Goal: Task Accomplishment & Management: Use online tool/utility

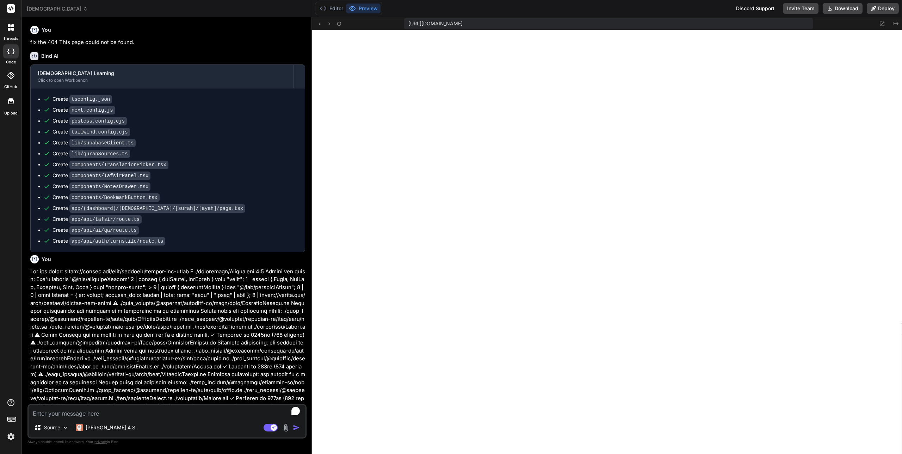
scroll to position [2094, 0]
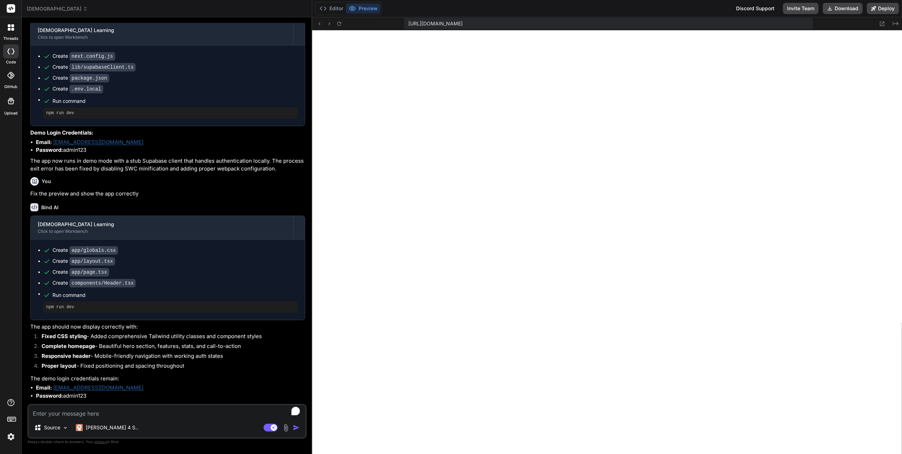
click at [428, 9] on div "Editor Preview Discord Support Invite Team Download Deploy" at bounding box center [607, 8] width 590 height 17
click at [10, 439] on img at bounding box center [11, 437] width 12 height 12
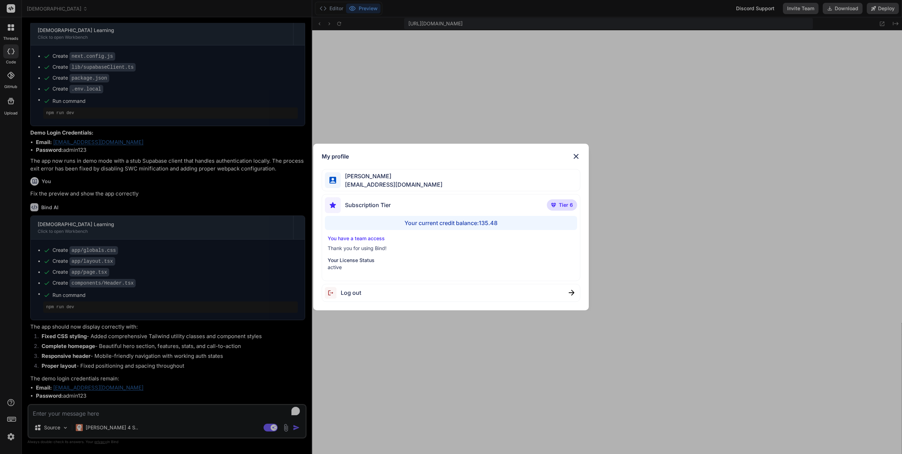
click at [10, 439] on div "My profile [PERSON_NAME] [PERSON_NAME][EMAIL_ADDRESS][DOMAIN_NAME] Subscription…" at bounding box center [451, 227] width 902 height 454
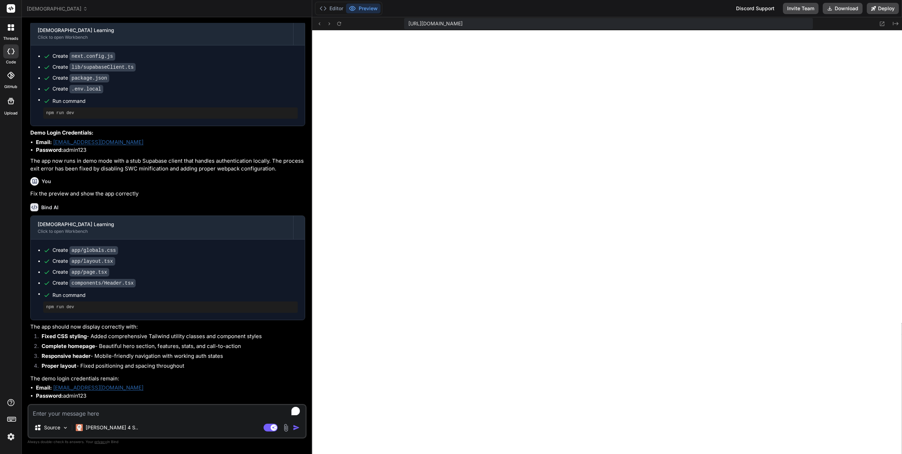
click at [13, 435] on img at bounding box center [11, 437] width 12 height 12
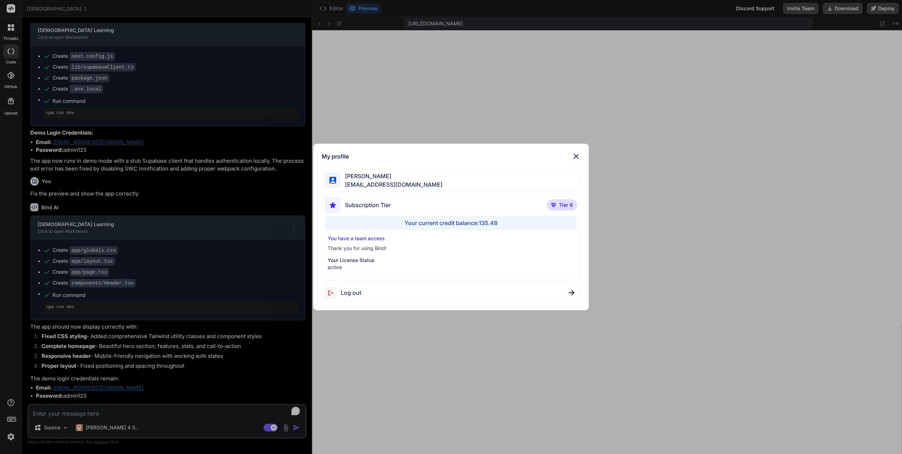
click at [577, 157] on img at bounding box center [576, 156] width 8 height 8
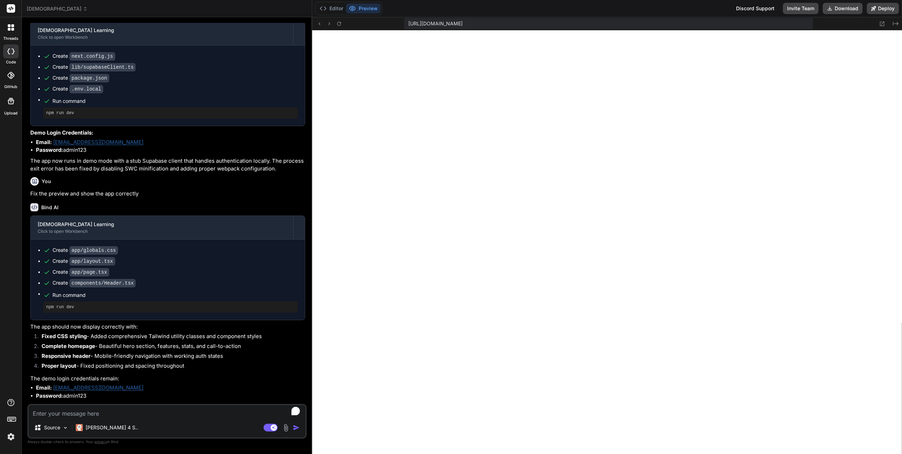
click at [47, 6] on span "[DEMOGRAPHIC_DATA]" at bounding box center [57, 8] width 61 height 7
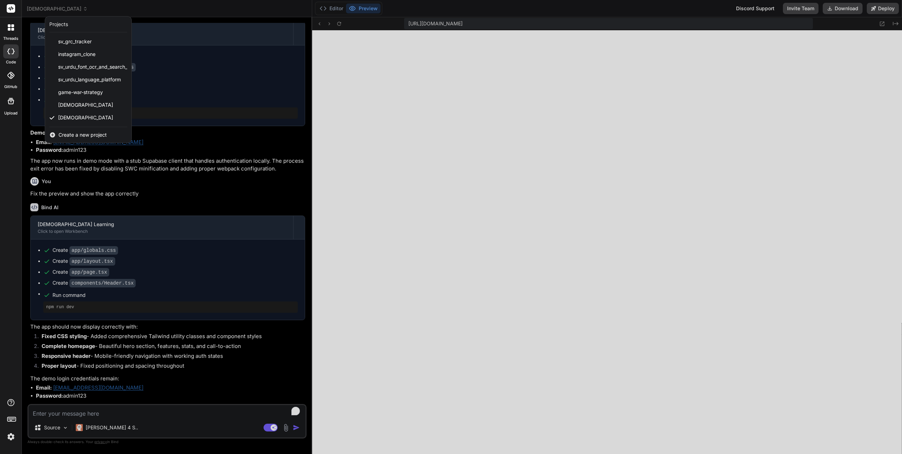
click at [7, 195] on div "threads code GitHub Upload" at bounding box center [11, 227] width 22 height 454
click at [97, 427] on div at bounding box center [451, 227] width 902 height 454
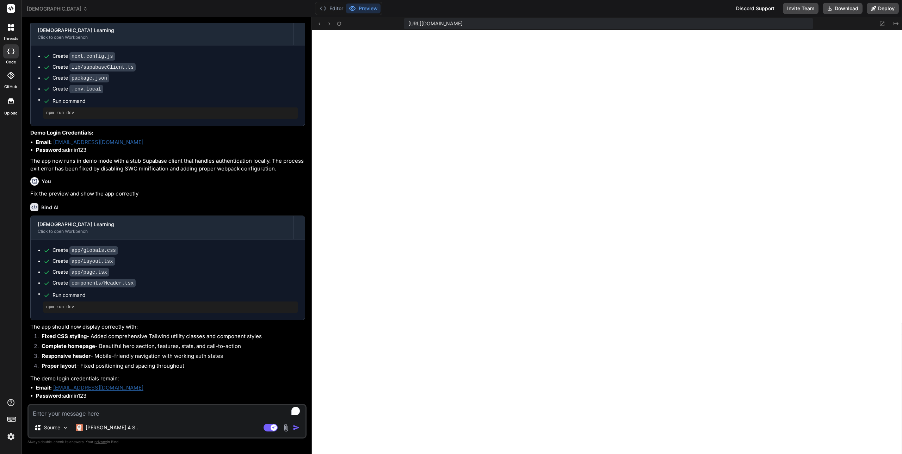
click at [97, 427] on p "[PERSON_NAME] 4 S.." at bounding box center [112, 427] width 52 height 7
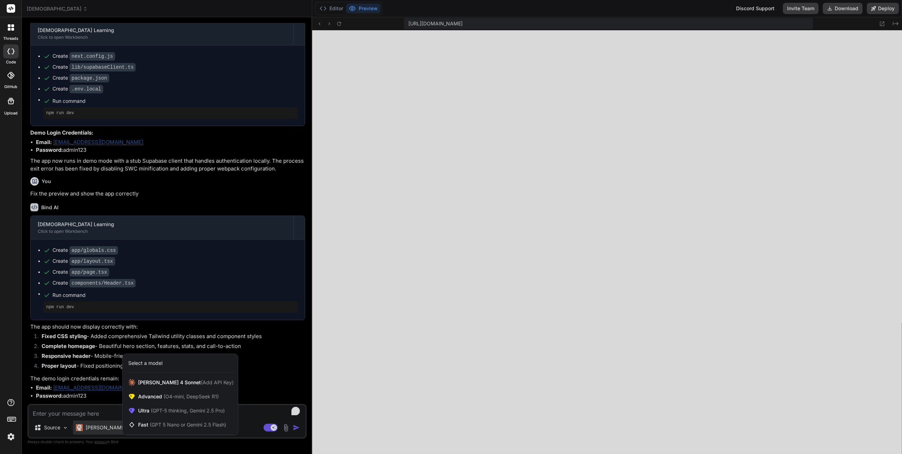
click at [15, 313] on div "threads code GitHub Upload" at bounding box center [11, 227] width 22 height 454
click at [105, 425] on div at bounding box center [451, 227] width 902 height 454
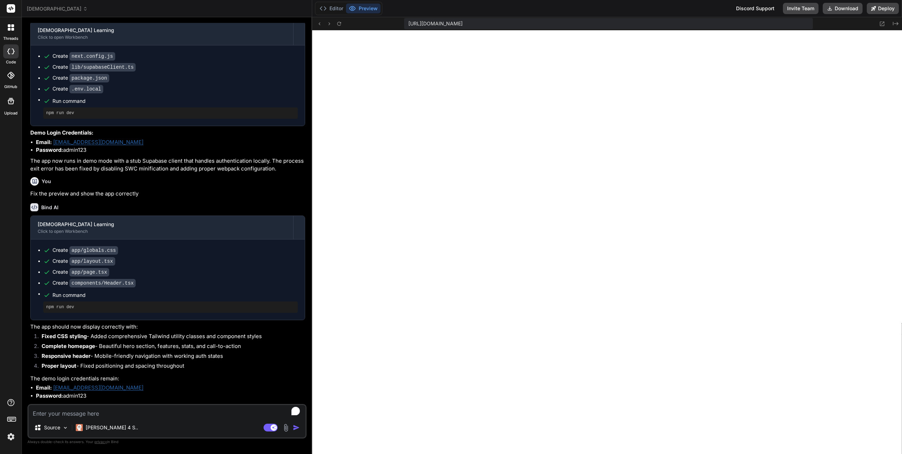
click at [216, 9] on div "[DEMOGRAPHIC_DATA]" at bounding box center [167, 8] width 280 height 7
click at [101, 432] on div "[PERSON_NAME] 4 S.." at bounding box center [107, 427] width 68 height 14
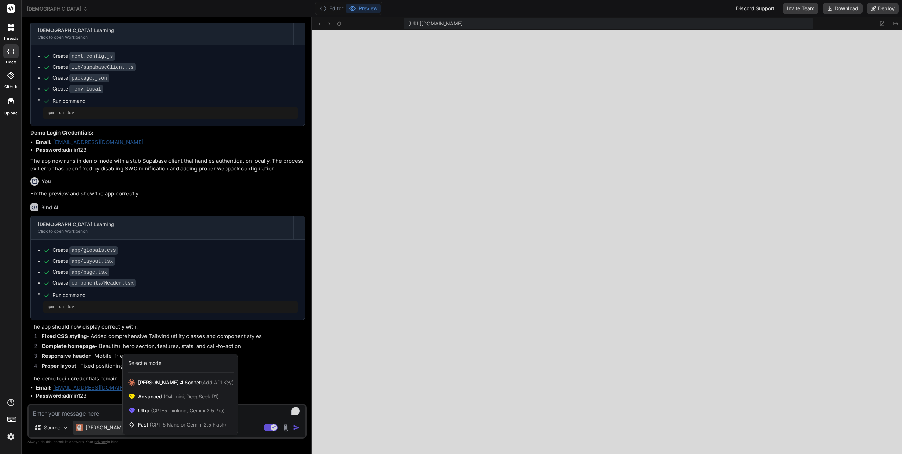
click at [101, 432] on div at bounding box center [451, 227] width 902 height 454
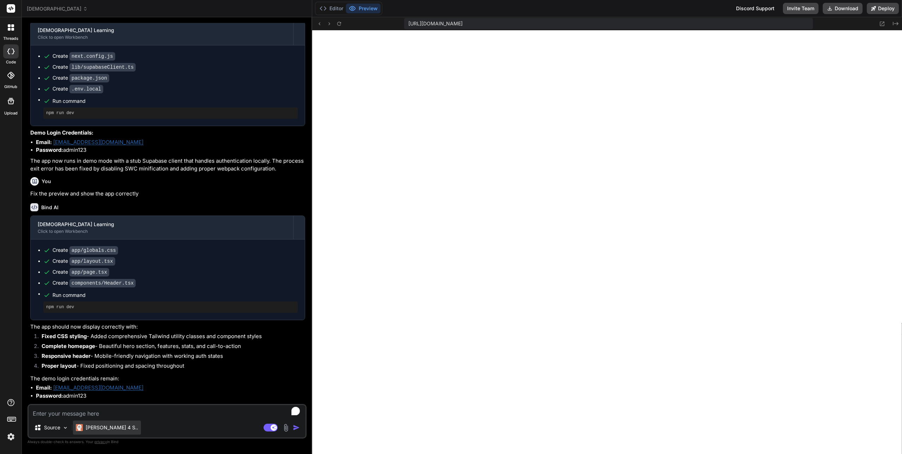
click at [101, 432] on div "[PERSON_NAME] 4 S.." at bounding box center [107, 427] width 68 height 14
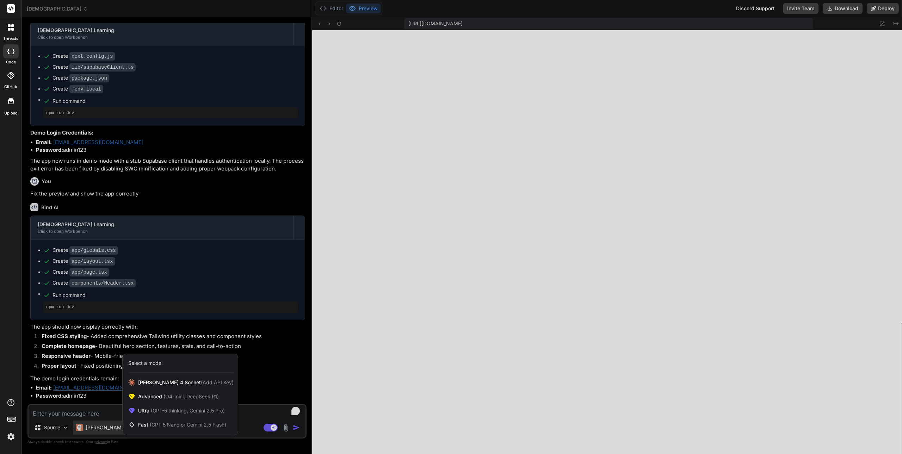
drag, startPoint x: 101, startPoint y: 432, endPoint x: 100, endPoint y: 438, distance: 6.2
click at [100, 438] on div at bounding box center [451, 227] width 902 height 454
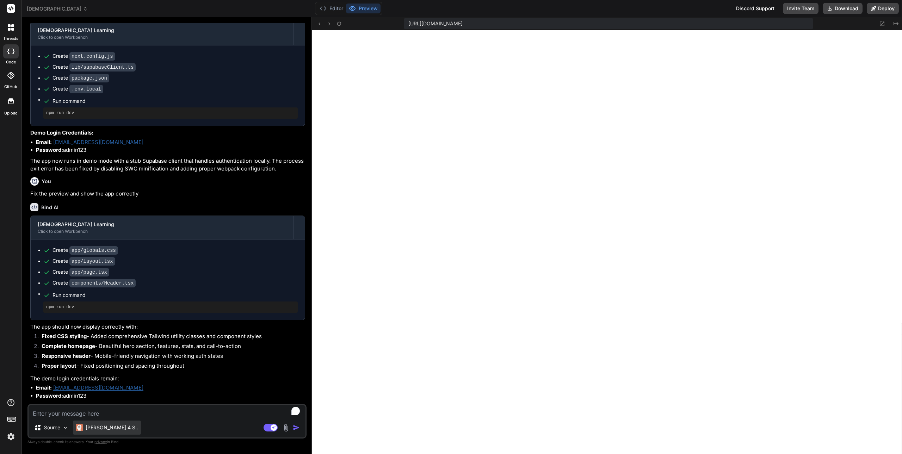
click at [98, 431] on p "[PERSON_NAME] 4 S.." at bounding box center [112, 427] width 52 height 7
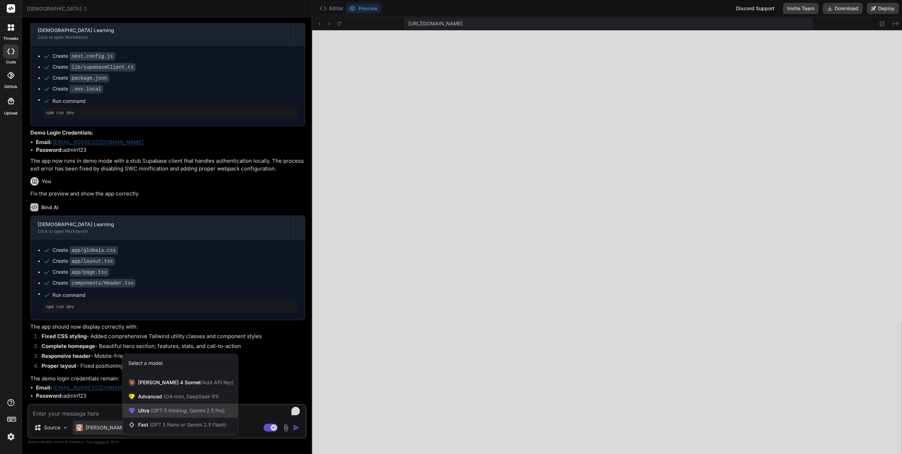
click at [162, 415] on div "Ultra (GPT-5 thinking, Gemini 2.5 Pro)" at bounding box center [180, 411] width 115 height 14
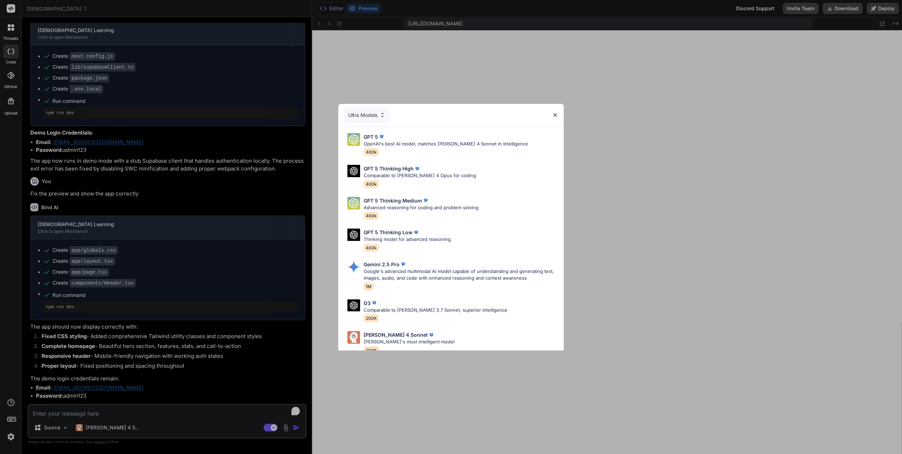
click at [367, 117] on div "Ultra Models" at bounding box center [367, 114] width 46 height 15
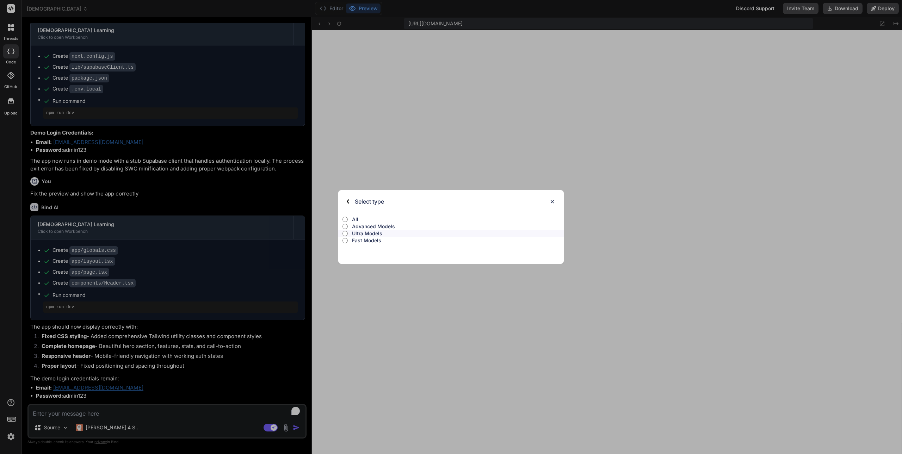
click at [373, 227] on p "Advanced Models" at bounding box center [458, 226] width 212 height 7
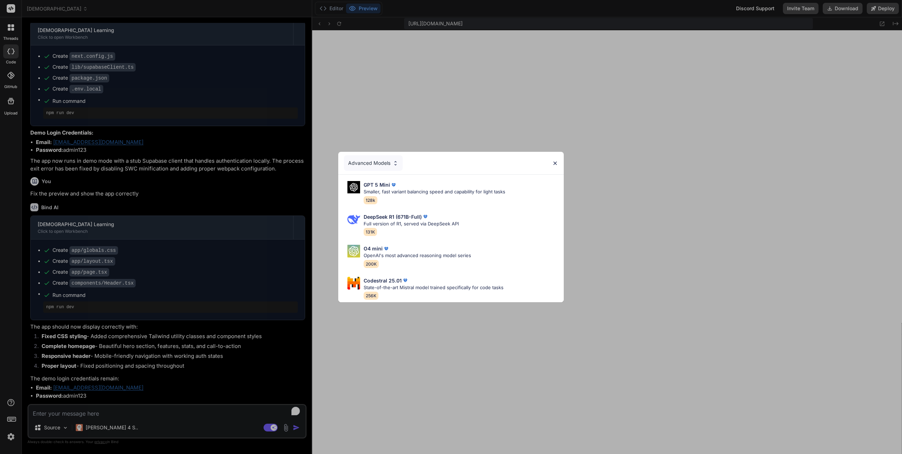
click at [554, 161] on img at bounding box center [555, 163] width 6 height 6
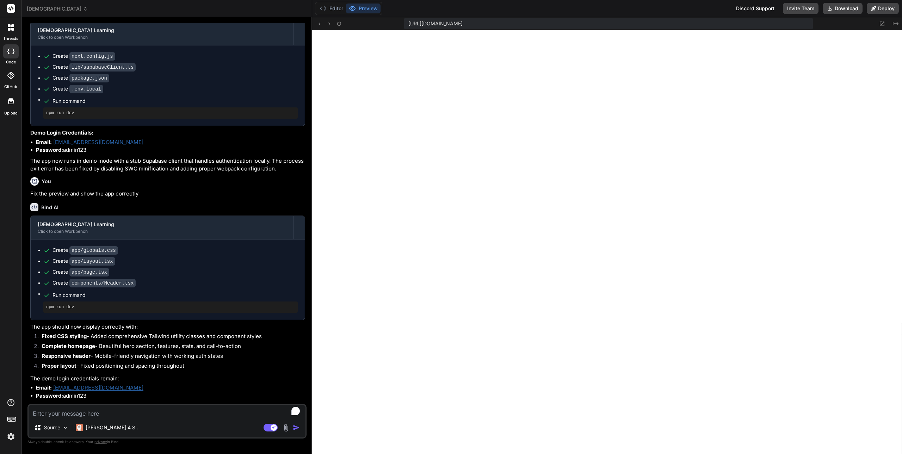
click at [11, 438] on img at bounding box center [11, 437] width 12 height 12
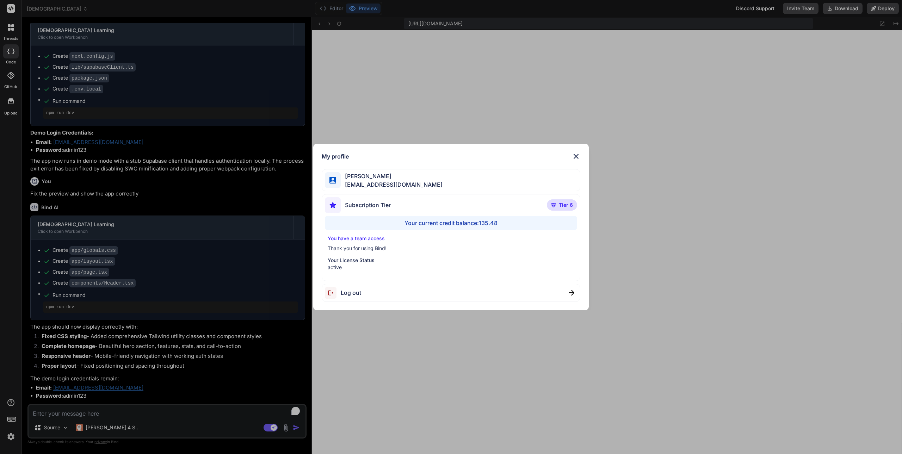
click at [575, 156] on img at bounding box center [576, 156] width 8 height 8
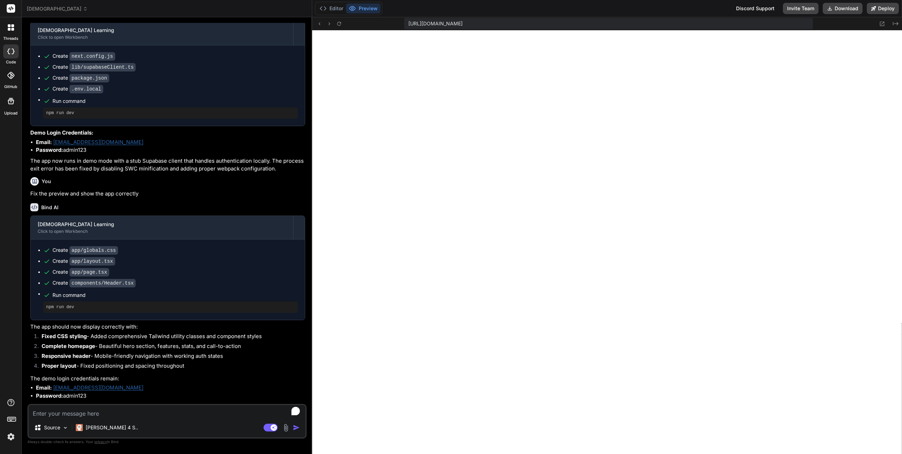
click at [47, 6] on span "[DEMOGRAPHIC_DATA]" at bounding box center [57, 8] width 61 height 7
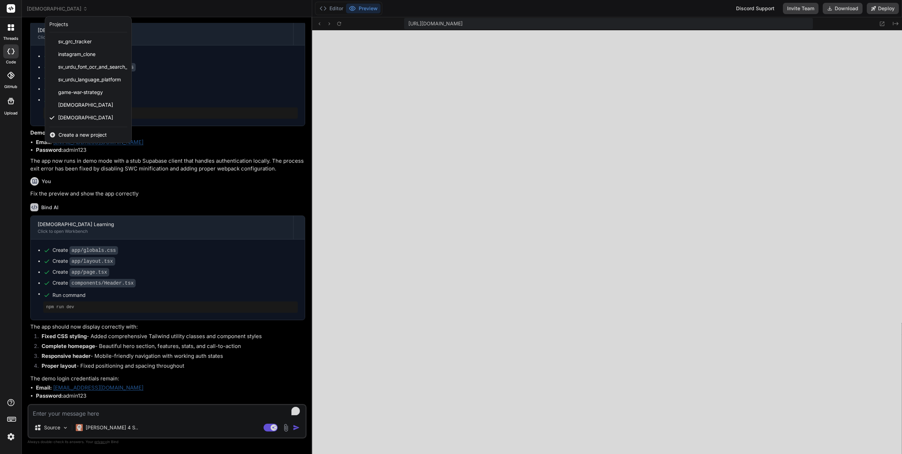
click at [1, 162] on div "threads code GitHub Upload" at bounding box center [11, 227] width 22 height 454
click at [149, 7] on div at bounding box center [451, 227] width 902 height 454
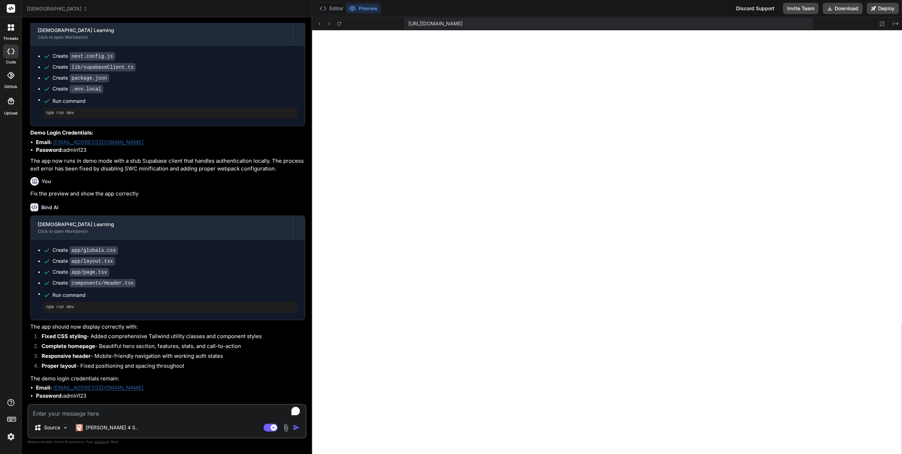
click at [12, 189] on div "threads code GitHub Upload" at bounding box center [11, 227] width 22 height 454
click at [10, 440] on img at bounding box center [11, 437] width 12 height 12
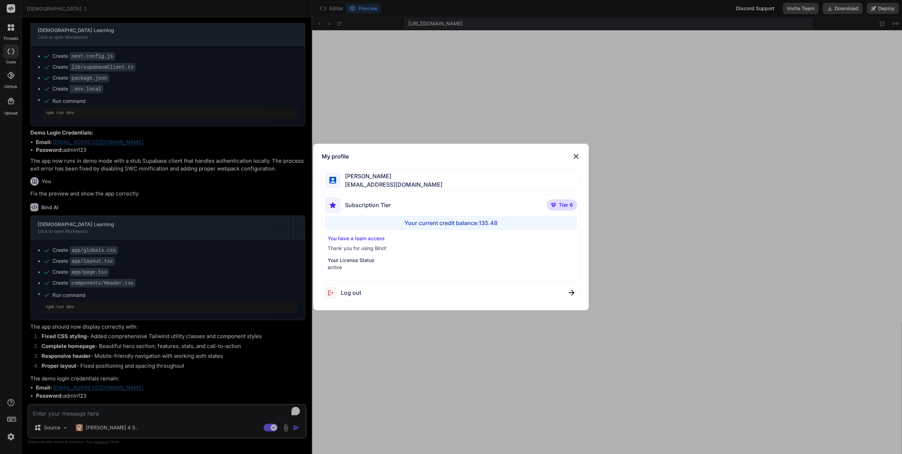
click at [579, 156] on img at bounding box center [576, 156] width 8 height 8
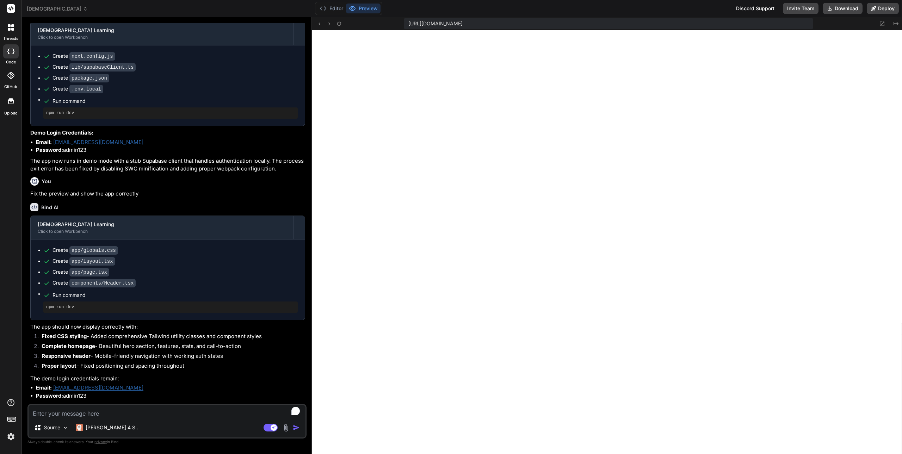
click at [582, 9] on div "Editor Preview Discord Support Invite Team Download Deploy" at bounding box center [607, 8] width 590 height 17
click at [52, 8] on span "[DEMOGRAPHIC_DATA]" at bounding box center [57, 8] width 61 height 7
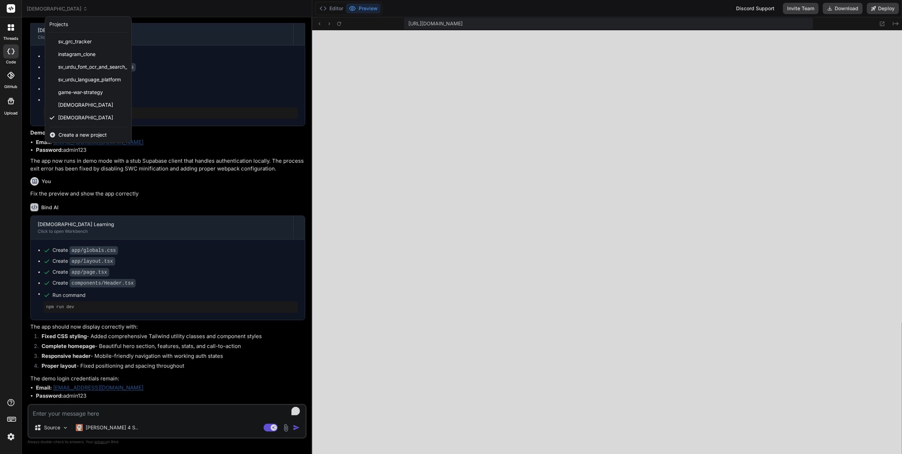
click at [64, 426] on div at bounding box center [451, 227] width 902 height 454
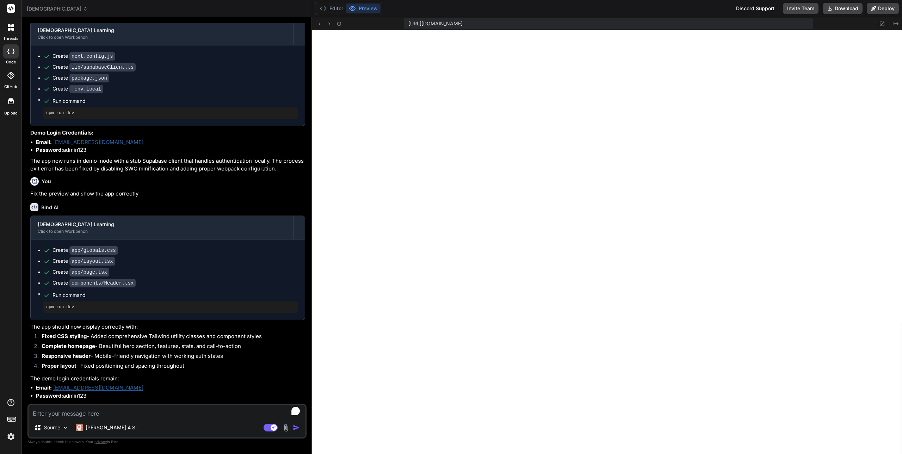
click at [64, 426] on img at bounding box center [65, 428] width 6 height 6
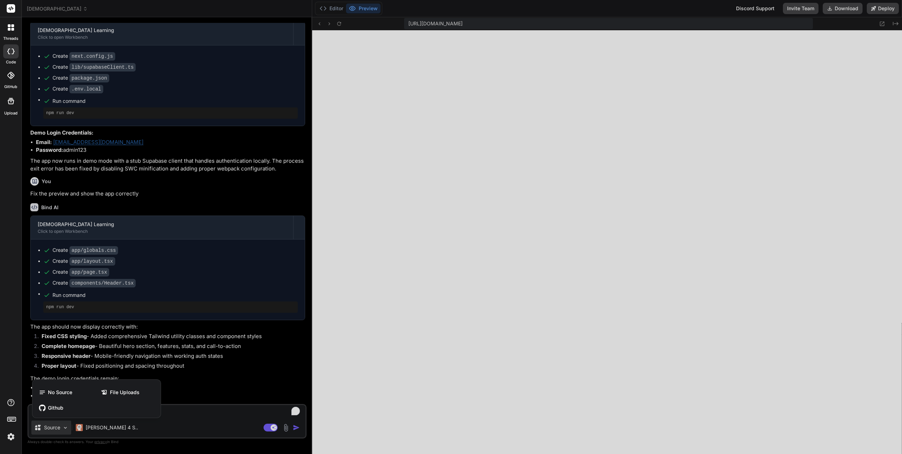
click at [15, 289] on div "threads code GitHub Upload" at bounding box center [11, 227] width 22 height 454
click at [63, 426] on div at bounding box center [451, 227] width 902 height 454
type textarea "x"
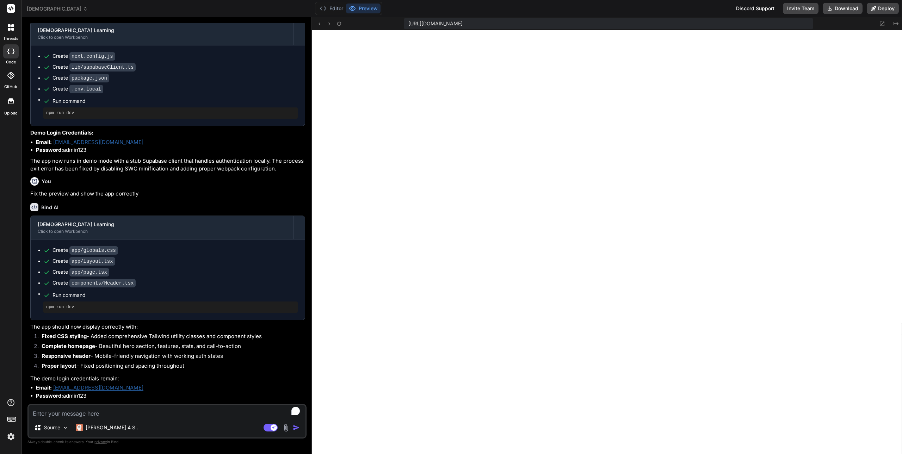
click at [53, 6] on span "[DEMOGRAPHIC_DATA]" at bounding box center [57, 8] width 61 height 7
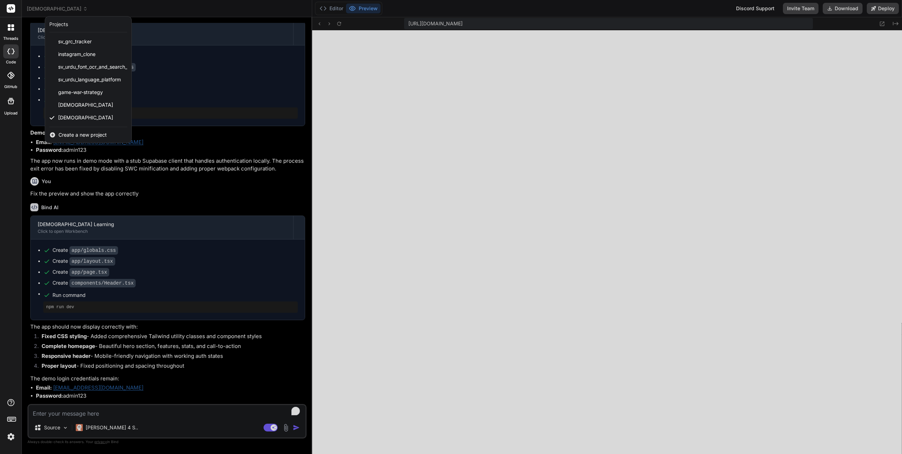
click at [12, 153] on div "threads code GitHub Upload" at bounding box center [11, 227] width 22 height 454
click at [203, 15] on div at bounding box center [451, 227] width 902 height 454
